Goal: Task Accomplishment & Management: Complete application form

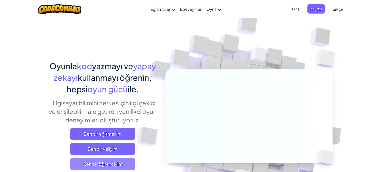
click at [101, 166] on span "Ben bir öğrenciyim" at bounding box center [102, 164] width 65 height 12
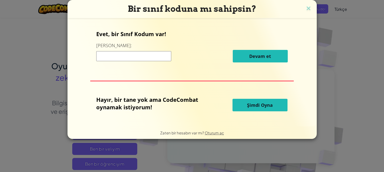
click at [142, 57] on input at bounding box center [133, 56] width 75 height 10
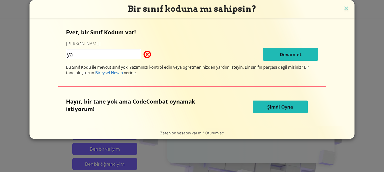
type input "y"
click at [164, 43] on div "Evet, bir Sınıf Kodum var! Buraya girin: Devam et Bu Sınıf Kodu ile mevcut sını…" at bounding box center [192, 51] width 252 height 47
click at [345, 6] on img at bounding box center [346, 9] width 7 height 8
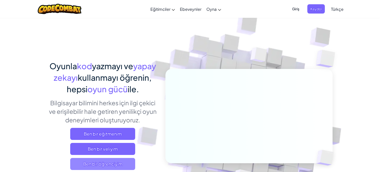
drag, startPoint x: 76, startPoint y: 165, endPoint x: 75, endPoint y: 169, distance: 3.3
click at [75, 169] on span "Ben bir öğrenciyim" at bounding box center [102, 164] width 65 height 12
